Goal: Task Accomplishment & Management: Use online tool/utility

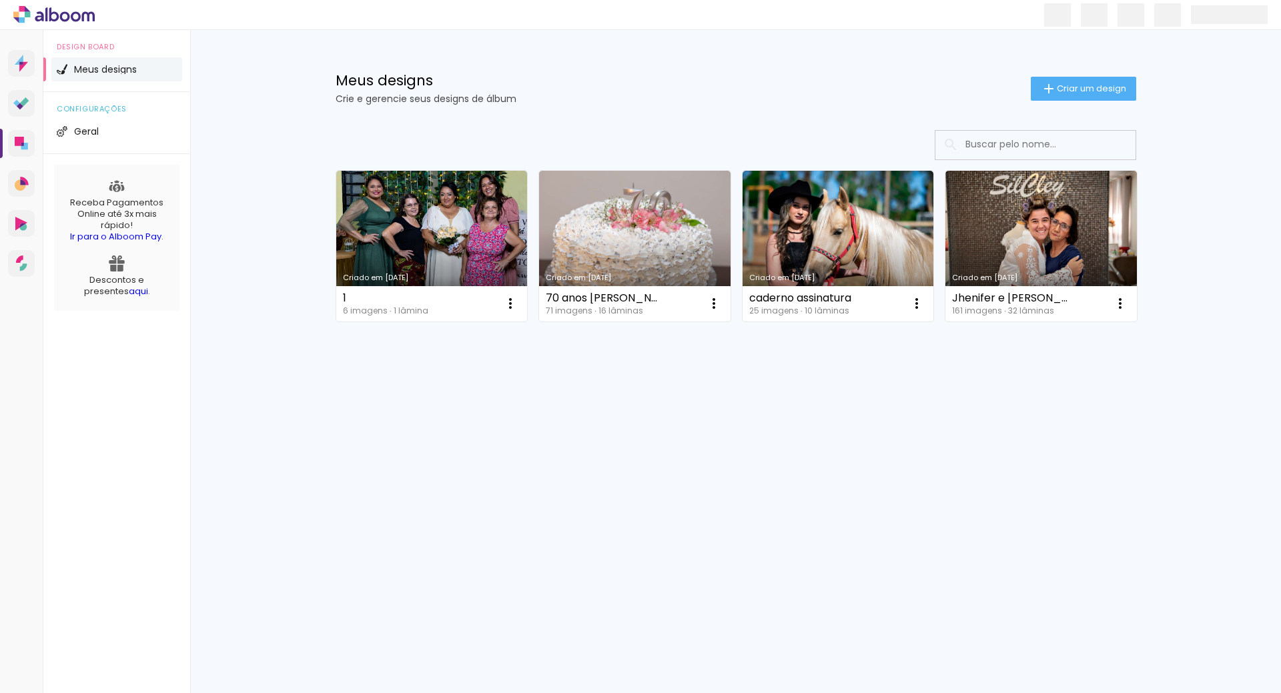
type input "Todas as fotos"
click at [622, 241] on link "Criado em [DATE]" at bounding box center [635, 246] width 192 height 151
